Goal: Find specific page/section: Find specific page/section

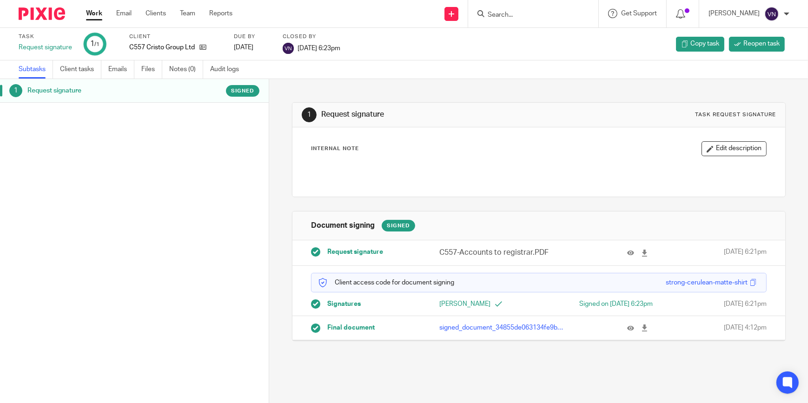
click at [531, 12] on input "Search" at bounding box center [529, 15] width 84 height 8
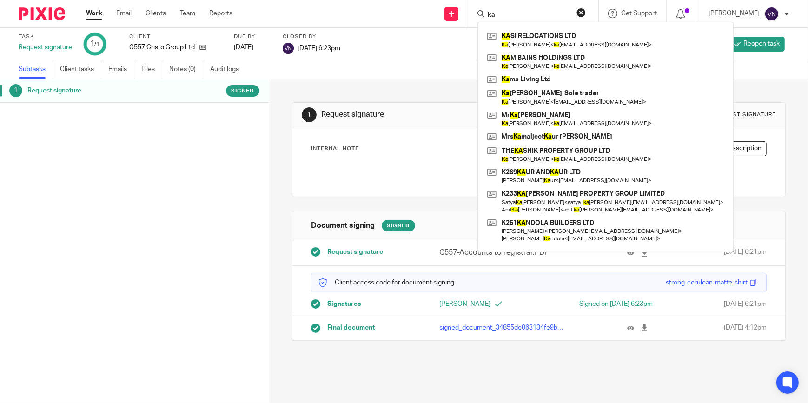
type input "k"
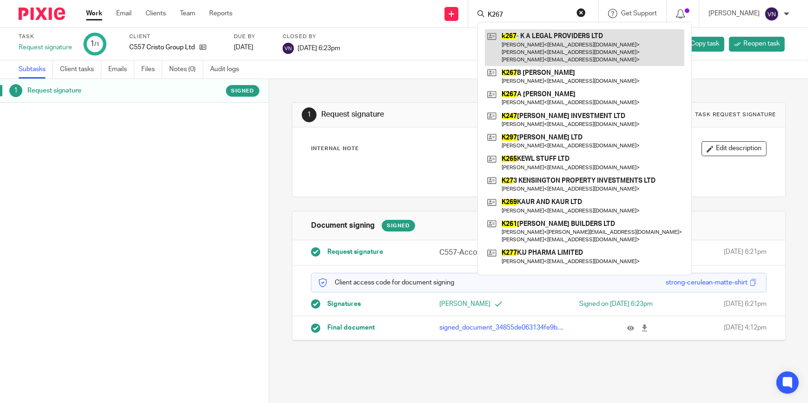
type input "K267"
click at [592, 39] on link at bounding box center [584, 47] width 199 height 37
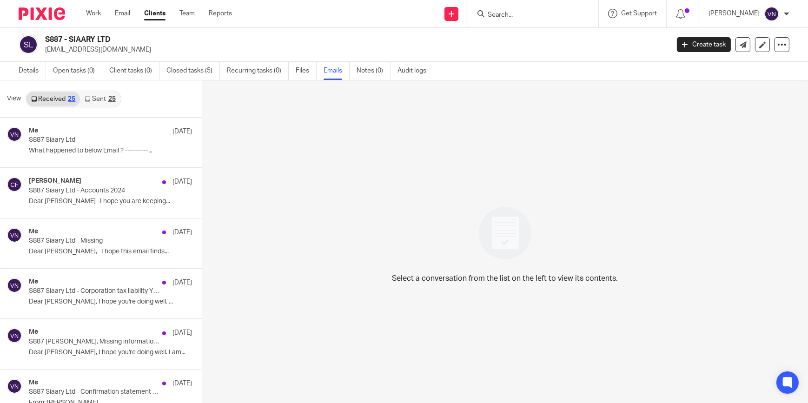
click at [529, 18] on input "Search" at bounding box center [529, 15] width 84 height 8
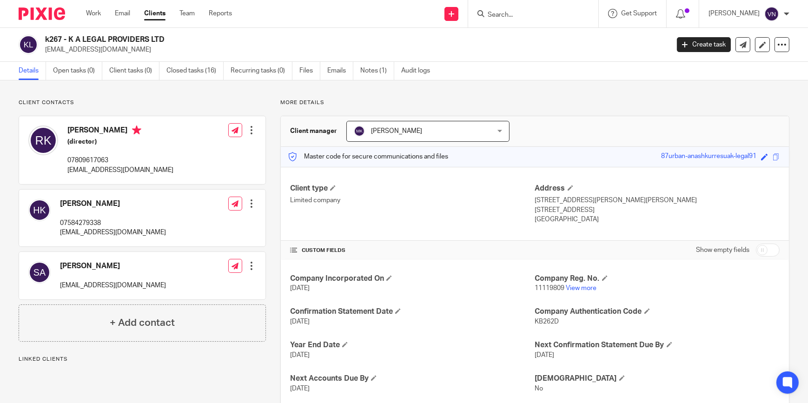
click at [553, 14] on input "Search" at bounding box center [529, 15] width 84 height 8
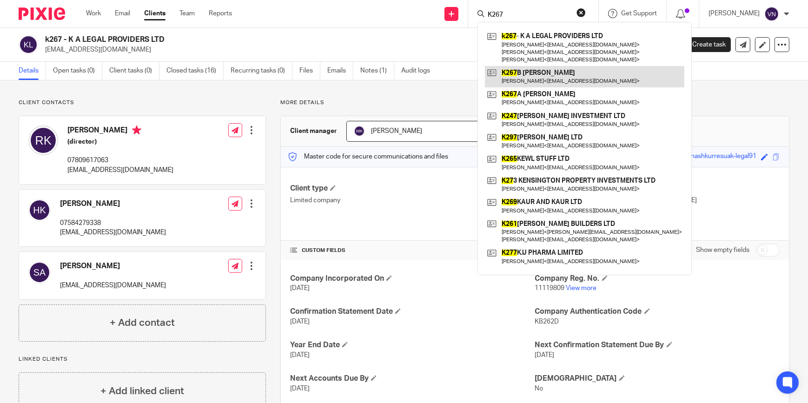
type input "K267"
click at [581, 80] on link at bounding box center [584, 76] width 199 height 21
